Goal: Task Accomplishment & Management: Manage account settings

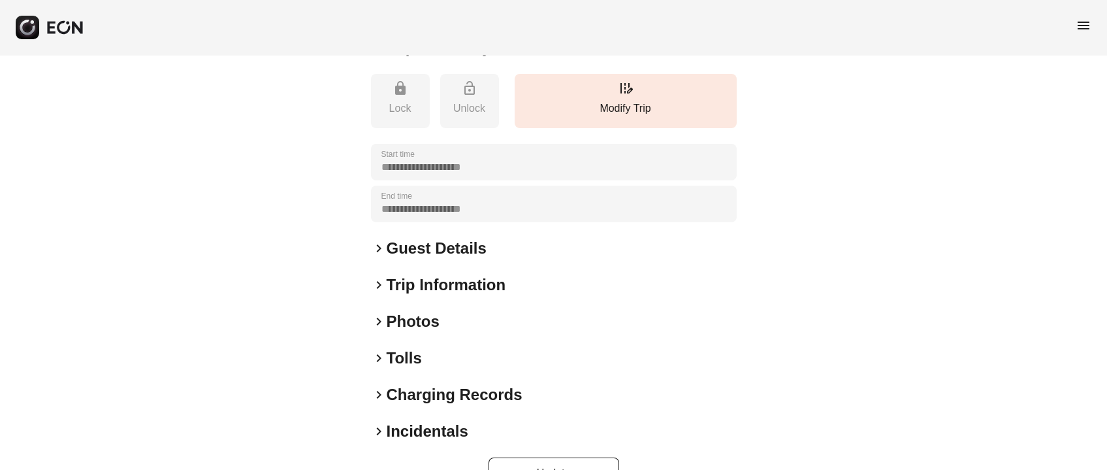
scroll to position [284, 0]
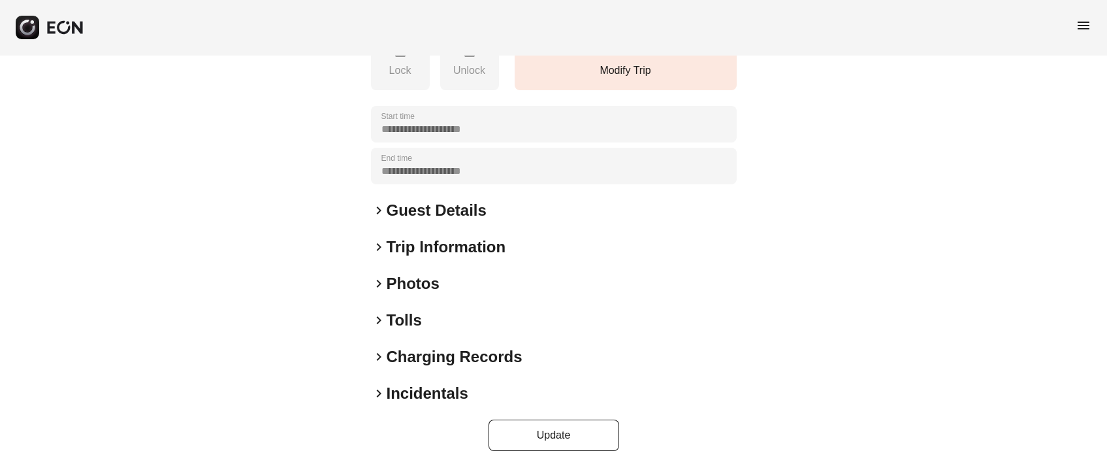
click at [413, 293] on h2 "Photos" at bounding box center [413, 283] width 53 height 21
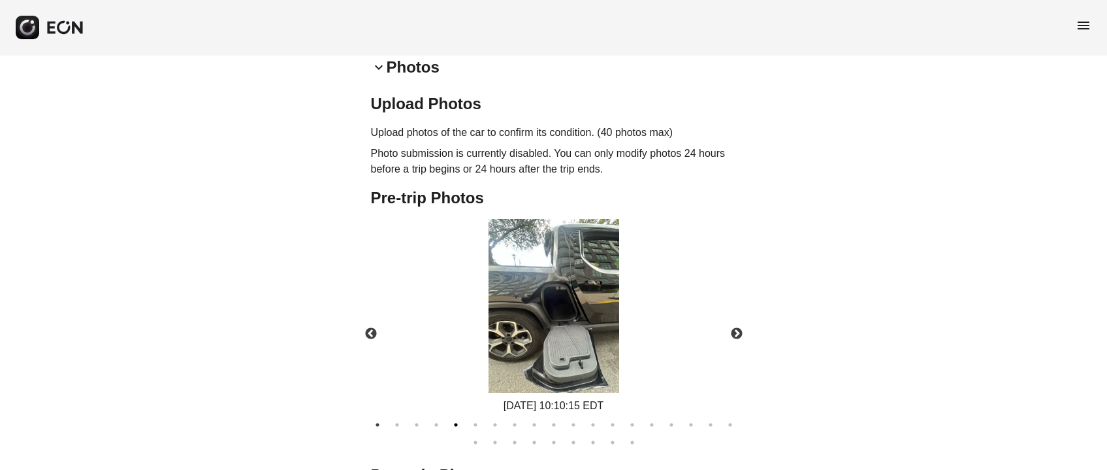
scroll to position [528, 0]
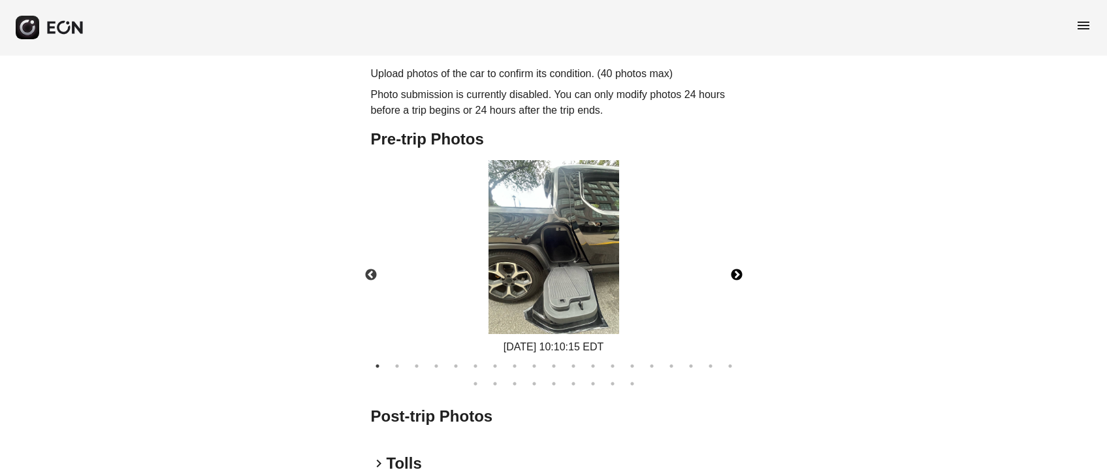
click at [738, 298] on button "Next" at bounding box center [737, 275] width 46 height 46
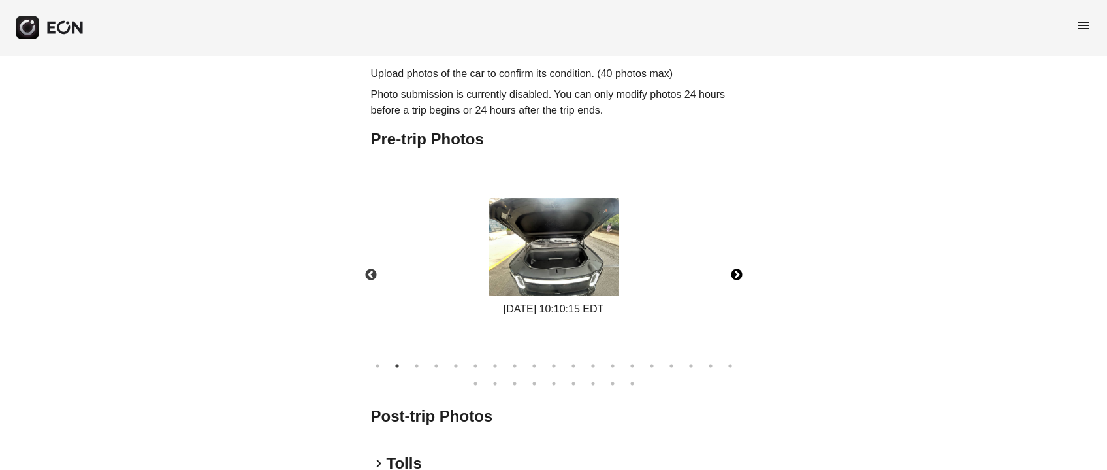
click at [738, 298] on button "Next" at bounding box center [737, 275] width 46 height 46
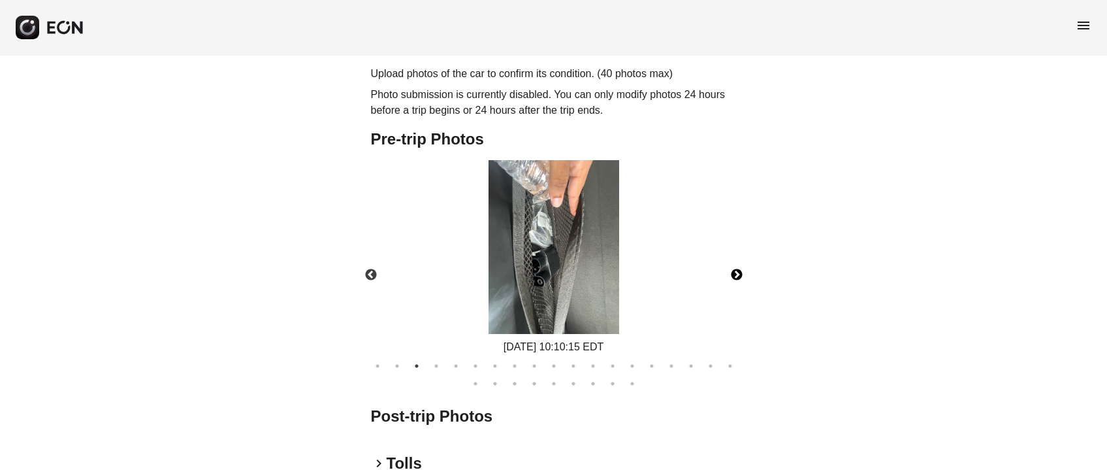
click at [738, 298] on button "Next" at bounding box center [737, 275] width 46 height 46
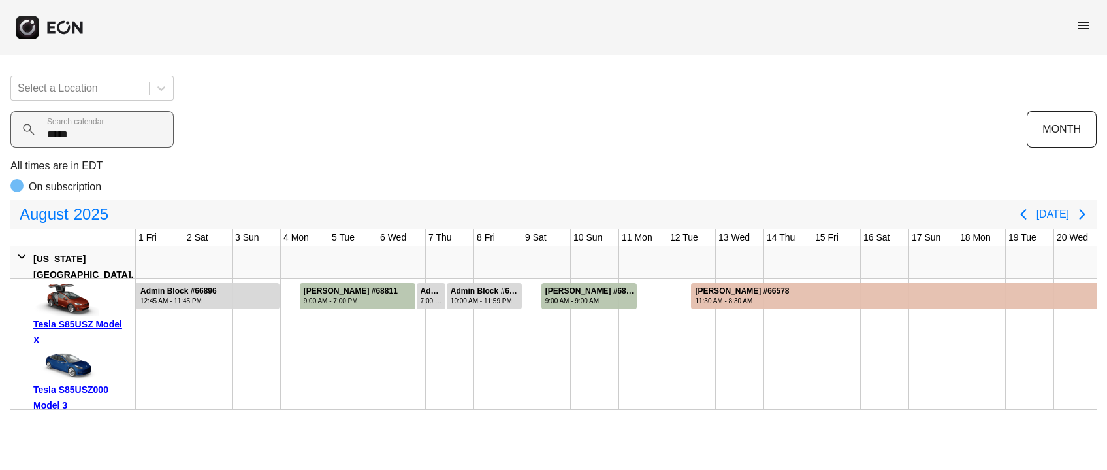
scroll to position [0, 536]
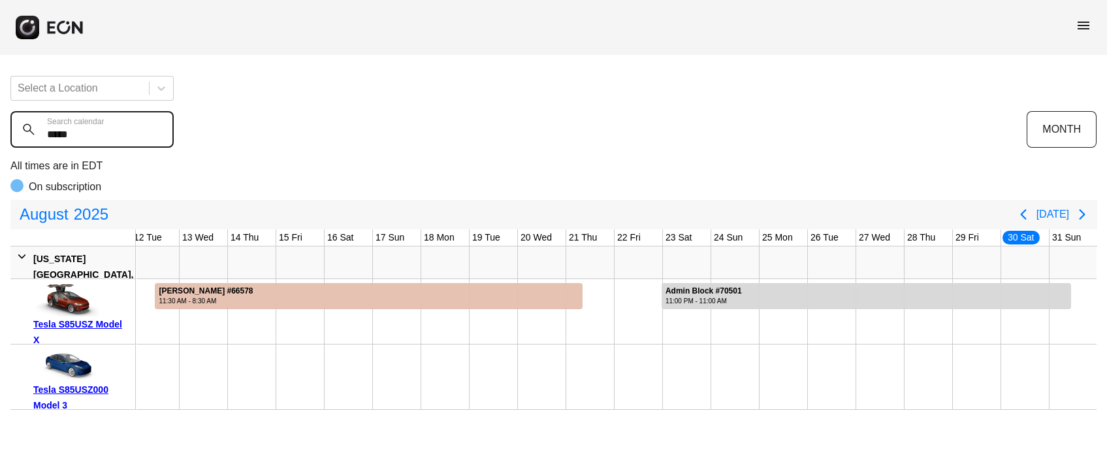
click at [112, 127] on calendar "*****" at bounding box center [91, 129] width 163 height 37
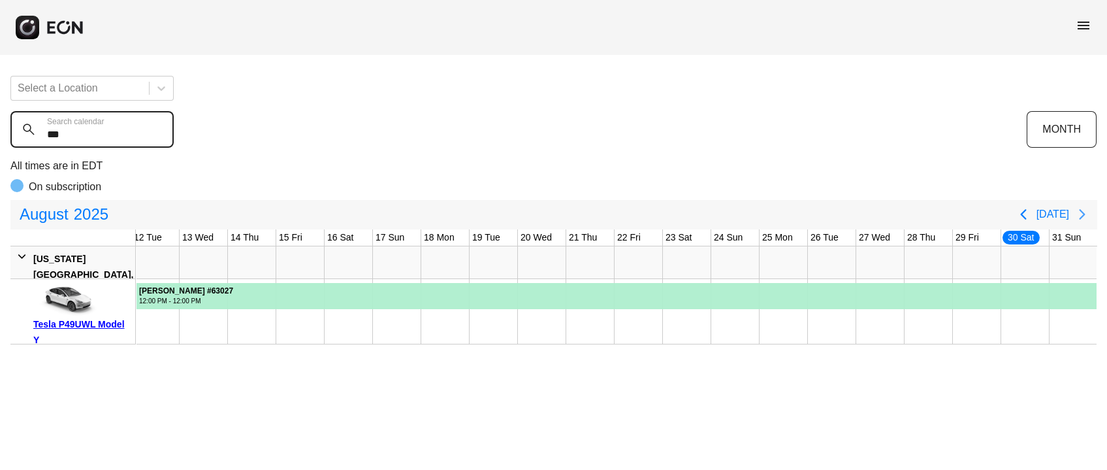
type calendar "***"
click at [1082, 212] on icon "Next page" at bounding box center [1082, 214] width 6 height 10
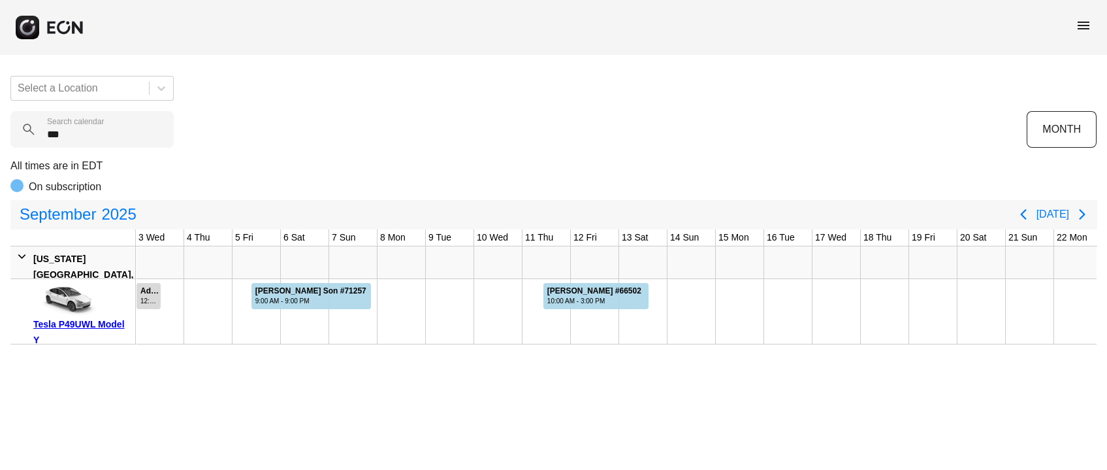
scroll to position [0, 0]
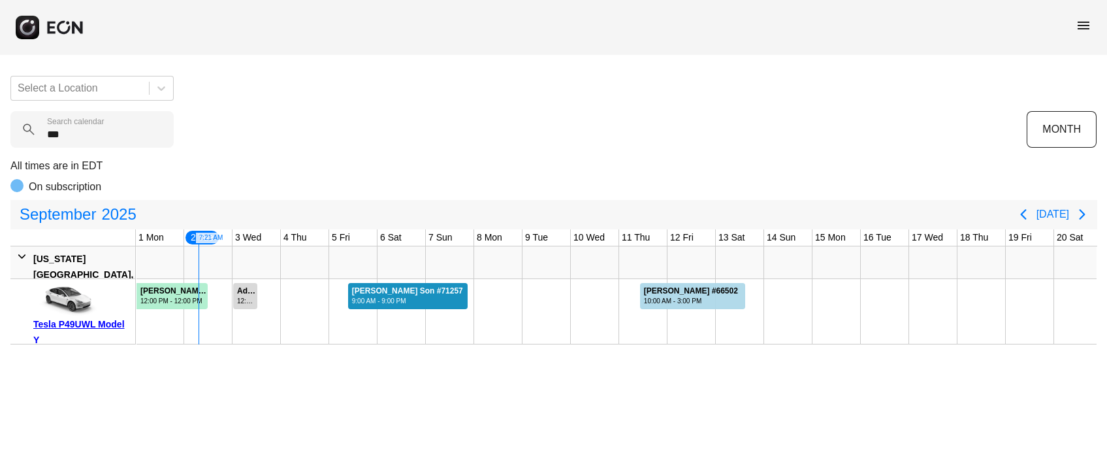
click at [418, 300] on div "9:00 AM - 9:00 PM" at bounding box center [407, 301] width 111 height 10
